Goal: Information Seeking & Learning: Learn about a topic

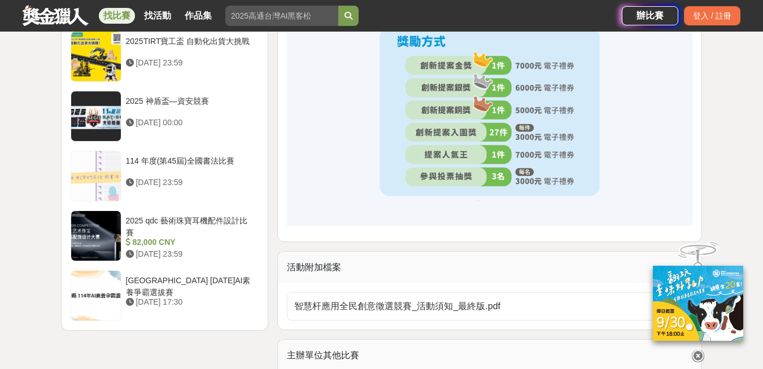
scroll to position [1524, 0]
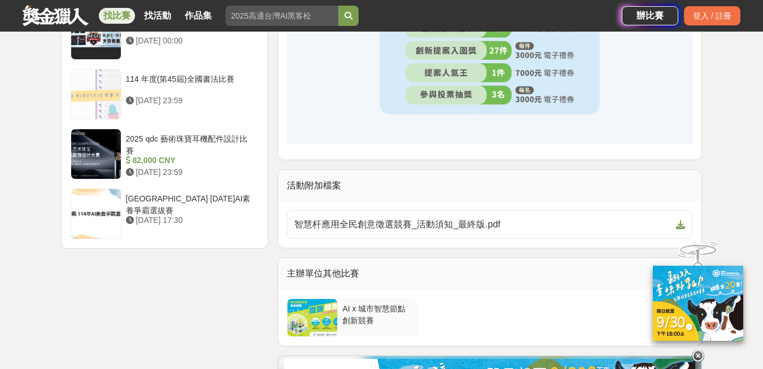
click at [322, 321] on div at bounding box center [312, 317] width 50 height 37
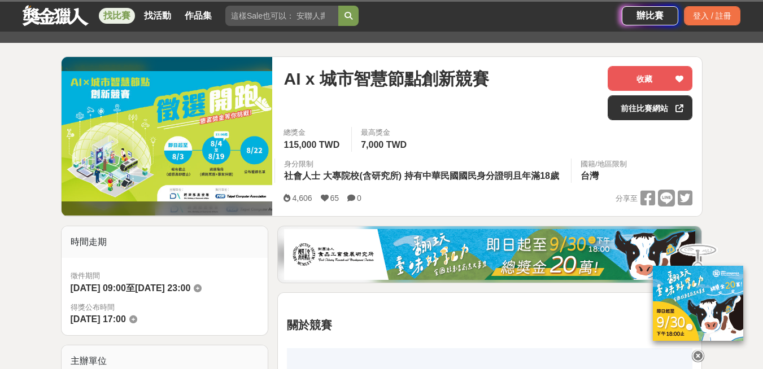
scroll to position [56, 0]
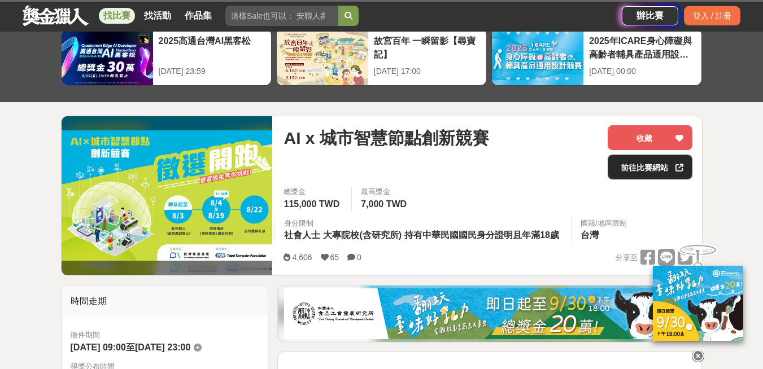
click at [643, 166] on link "前往比賽網站" at bounding box center [649, 167] width 85 height 25
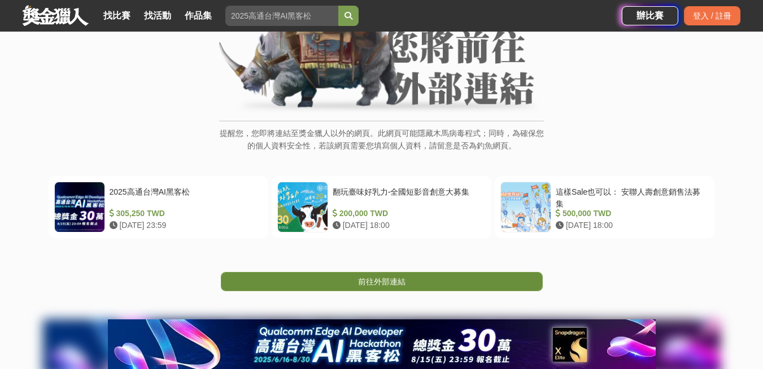
scroll to position [113, 0]
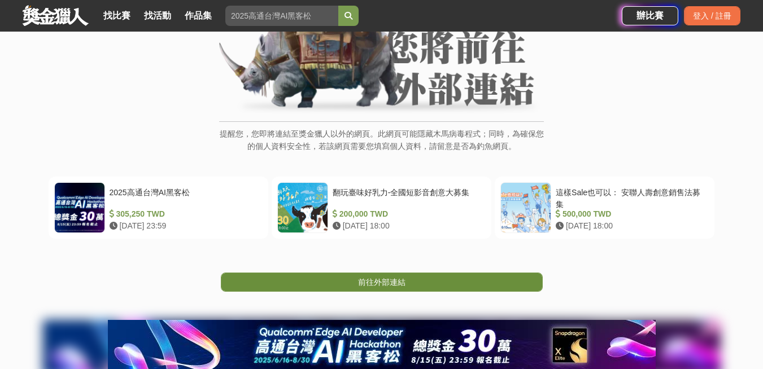
click at [427, 283] on link "前往外部連結" at bounding box center [382, 282] width 322 height 19
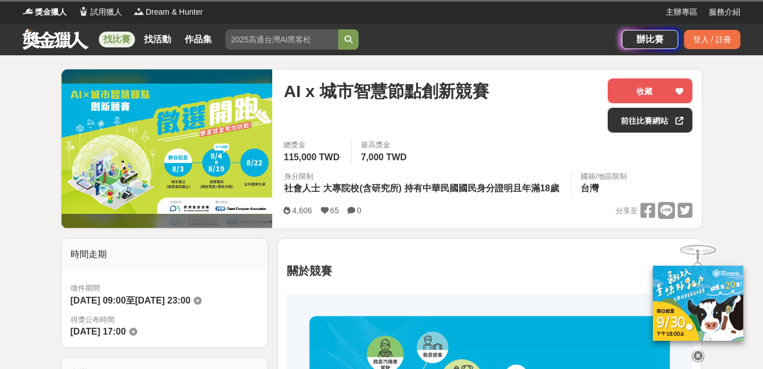
click at [47, 38] on link at bounding box center [55, 38] width 68 height 21
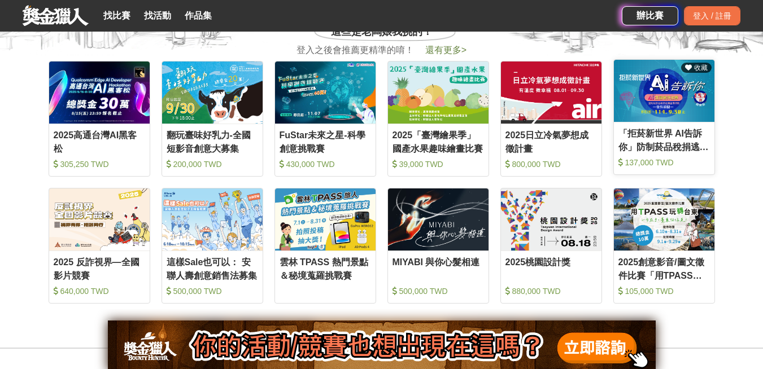
scroll to position [565, 0]
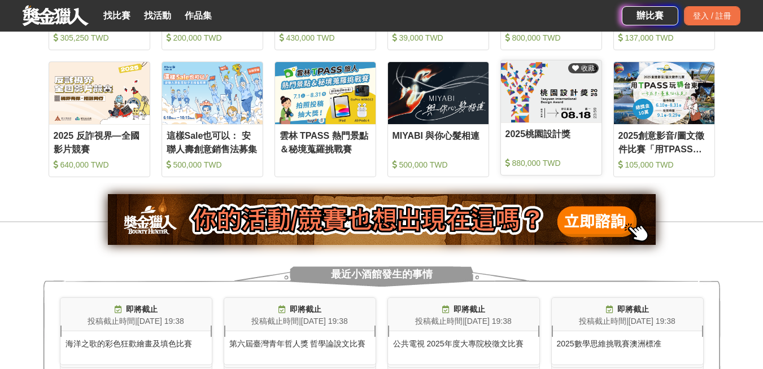
click at [568, 112] on img at bounding box center [551, 91] width 100 height 62
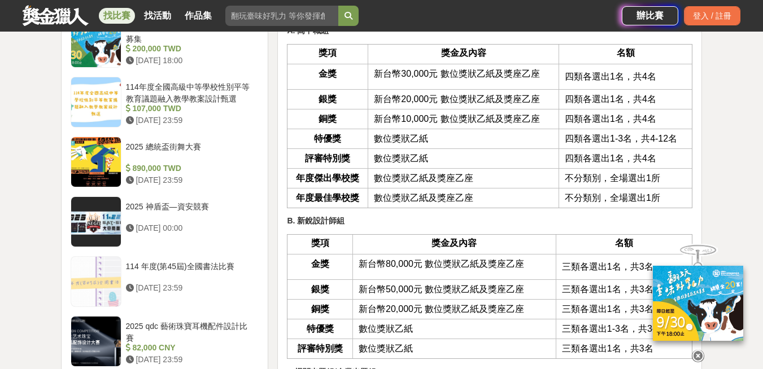
scroll to position [1581, 0]
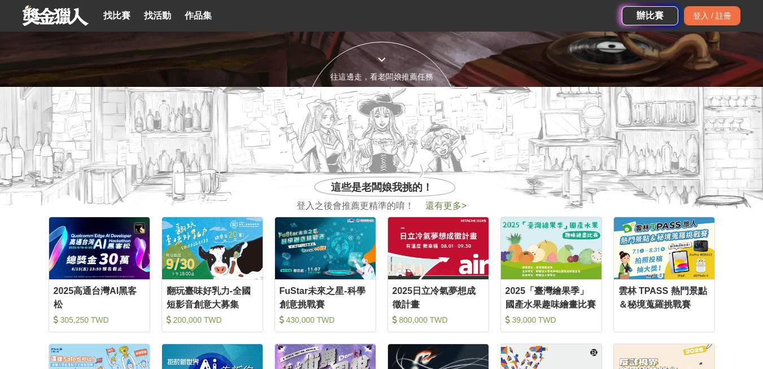
scroll to position [395, 0]
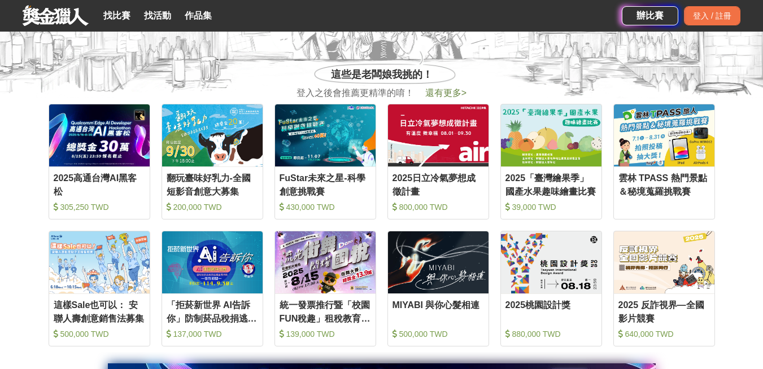
click at [440, 91] on span "還有更多 >" at bounding box center [445, 93] width 41 height 10
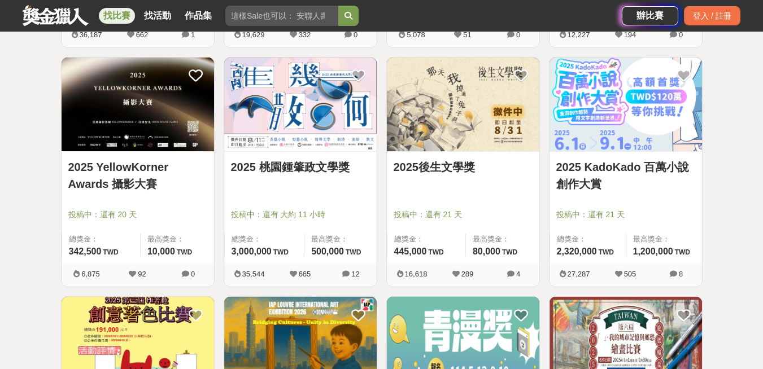
scroll to position [1129, 0]
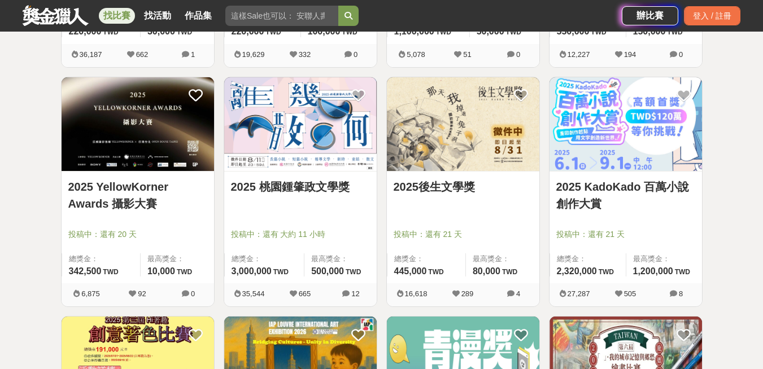
click at [141, 186] on link "2025 YellowKorner Awards 攝影大賽" at bounding box center [137, 195] width 139 height 34
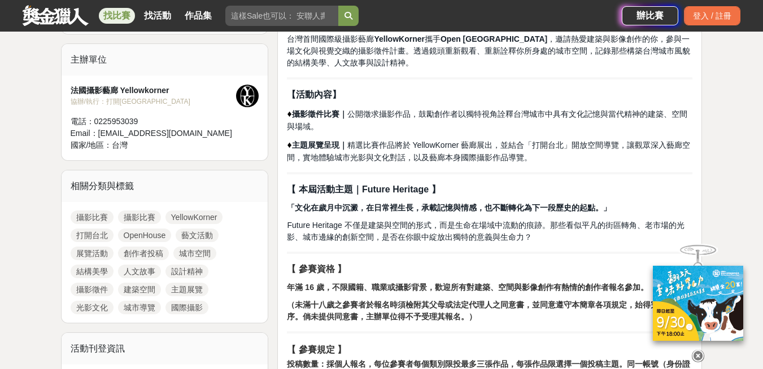
scroll to position [395, 0]
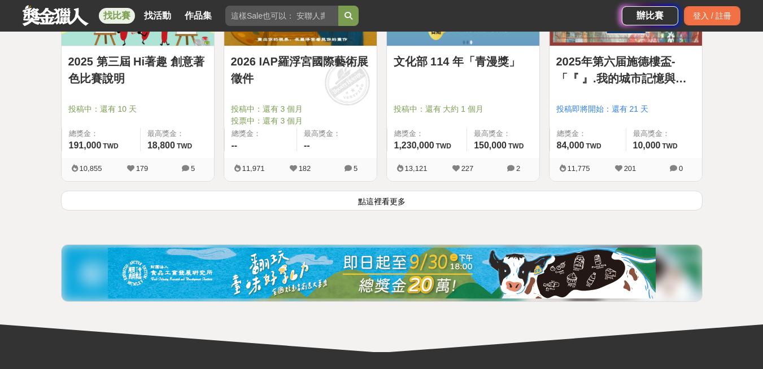
scroll to position [1581, 0]
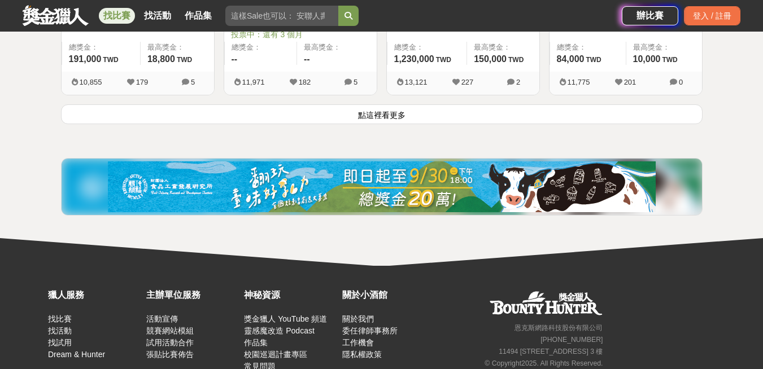
click at [394, 115] on button "點這裡看更多" at bounding box center [381, 114] width 641 height 20
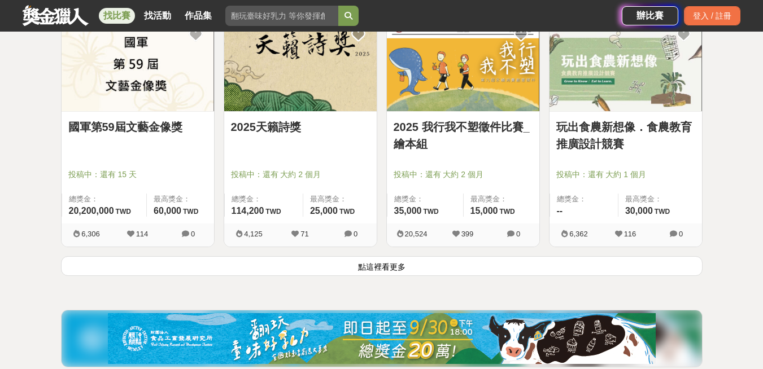
scroll to position [2936, 0]
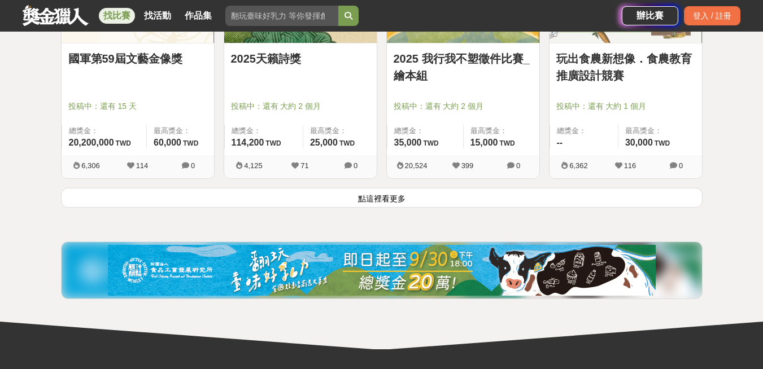
click at [474, 205] on button "點這裡看更多" at bounding box center [381, 198] width 641 height 20
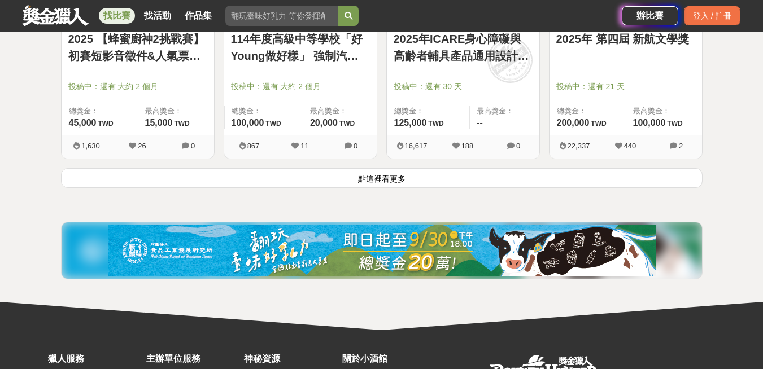
scroll to position [4403, 0]
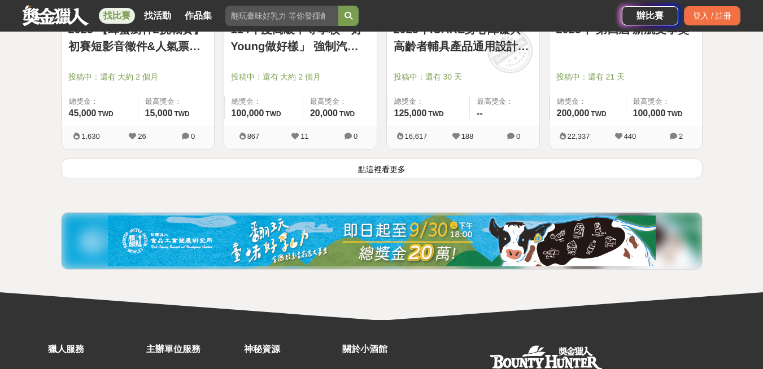
click at [440, 173] on button "點這裡看更多" at bounding box center [381, 169] width 641 height 20
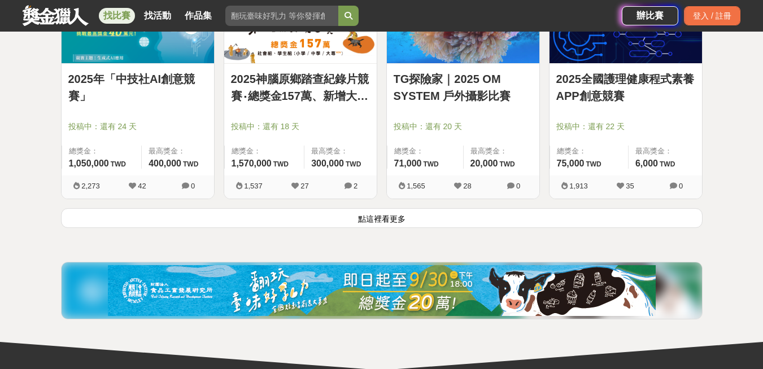
scroll to position [5815, 0]
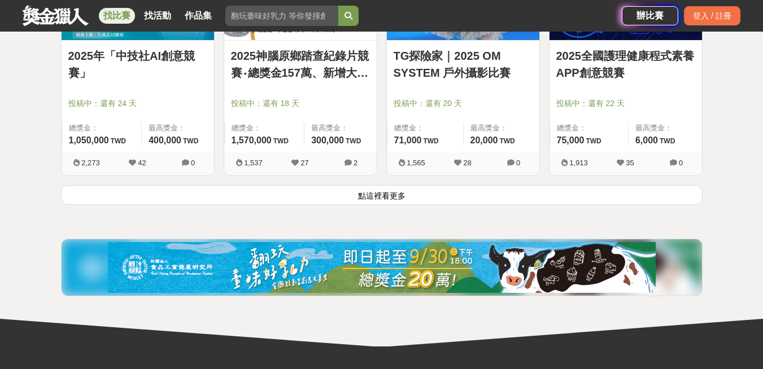
click at [433, 205] on button "點這裡看更多" at bounding box center [381, 195] width 641 height 20
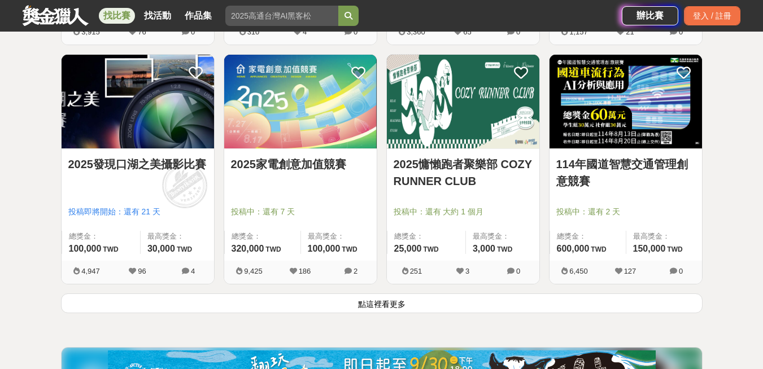
scroll to position [7113, 0]
